Goal: Information Seeking & Learning: Learn about a topic

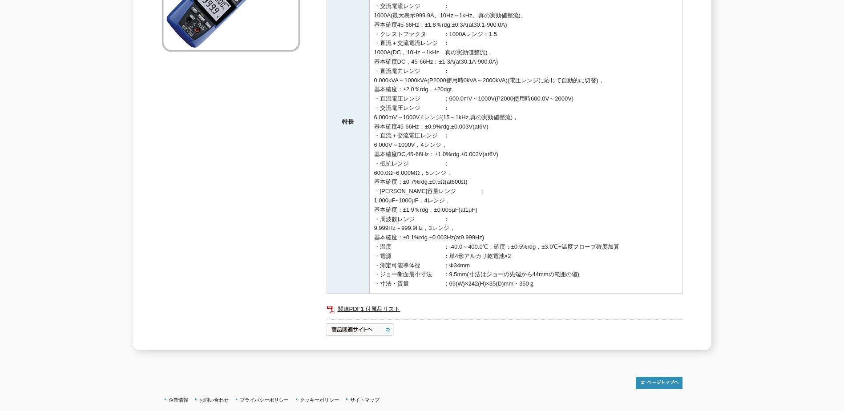
scroll to position [267, 0]
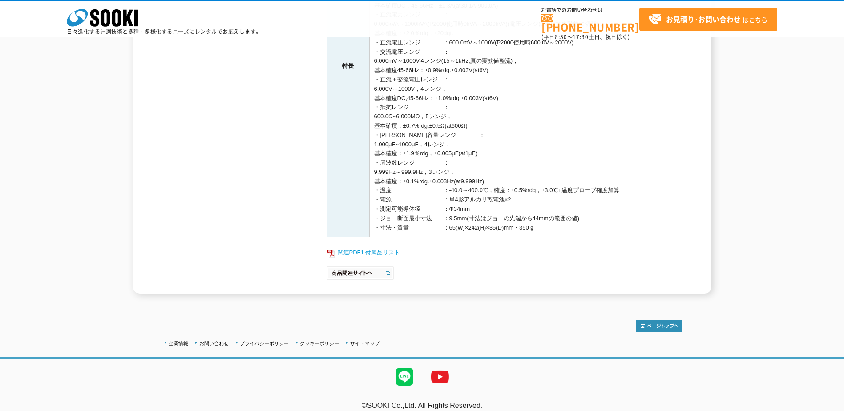
click at [387, 252] on link "関連PDF1 付属品リスト" at bounding box center [505, 253] width 356 height 12
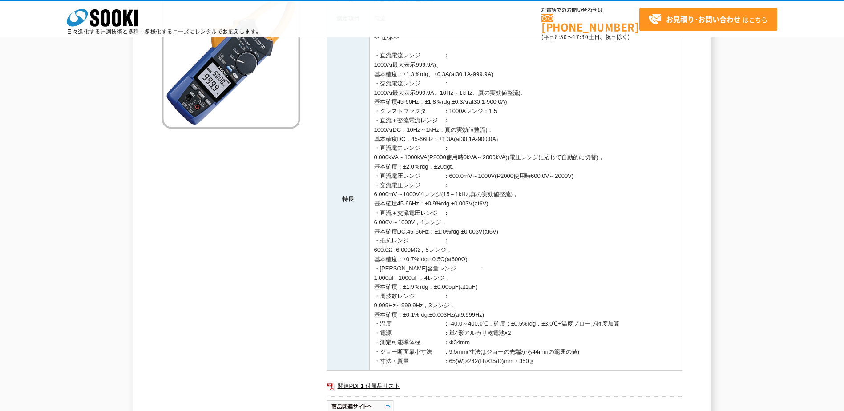
scroll to position [0, 0]
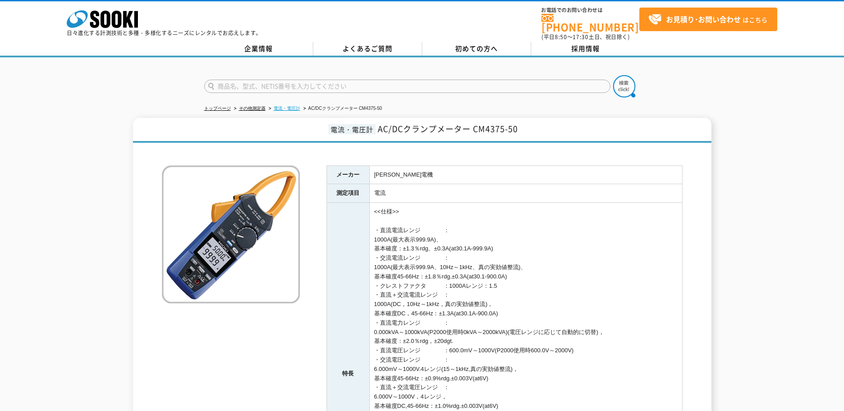
click at [282, 106] on link "電流・電圧計" at bounding box center [287, 108] width 27 height 5
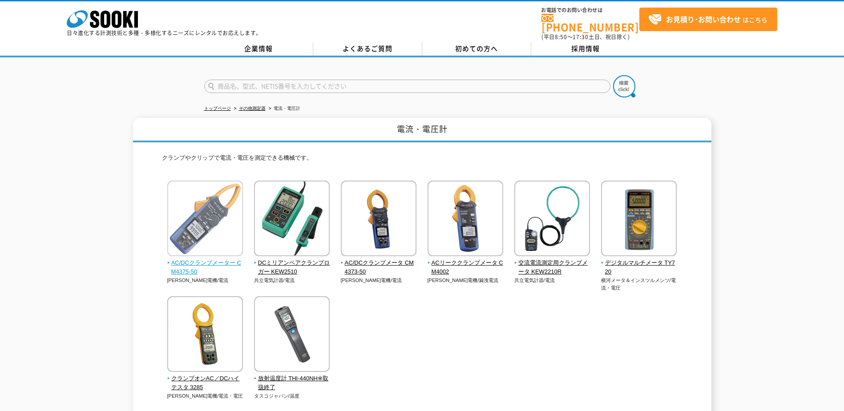
click at [225, 258] on span "AC/DCクランプメーター CM4375-50" at bounding box center [205, 267] width 76 height 19
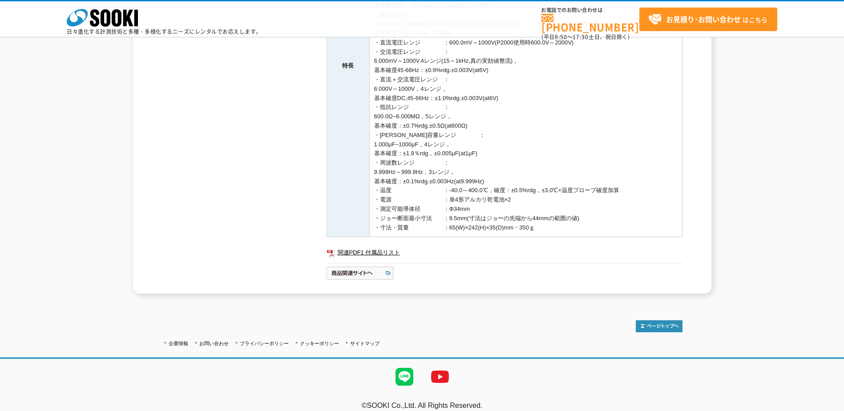
scroll to position [276, 0]
